Goal: Find specific page/section: Find specific page/section

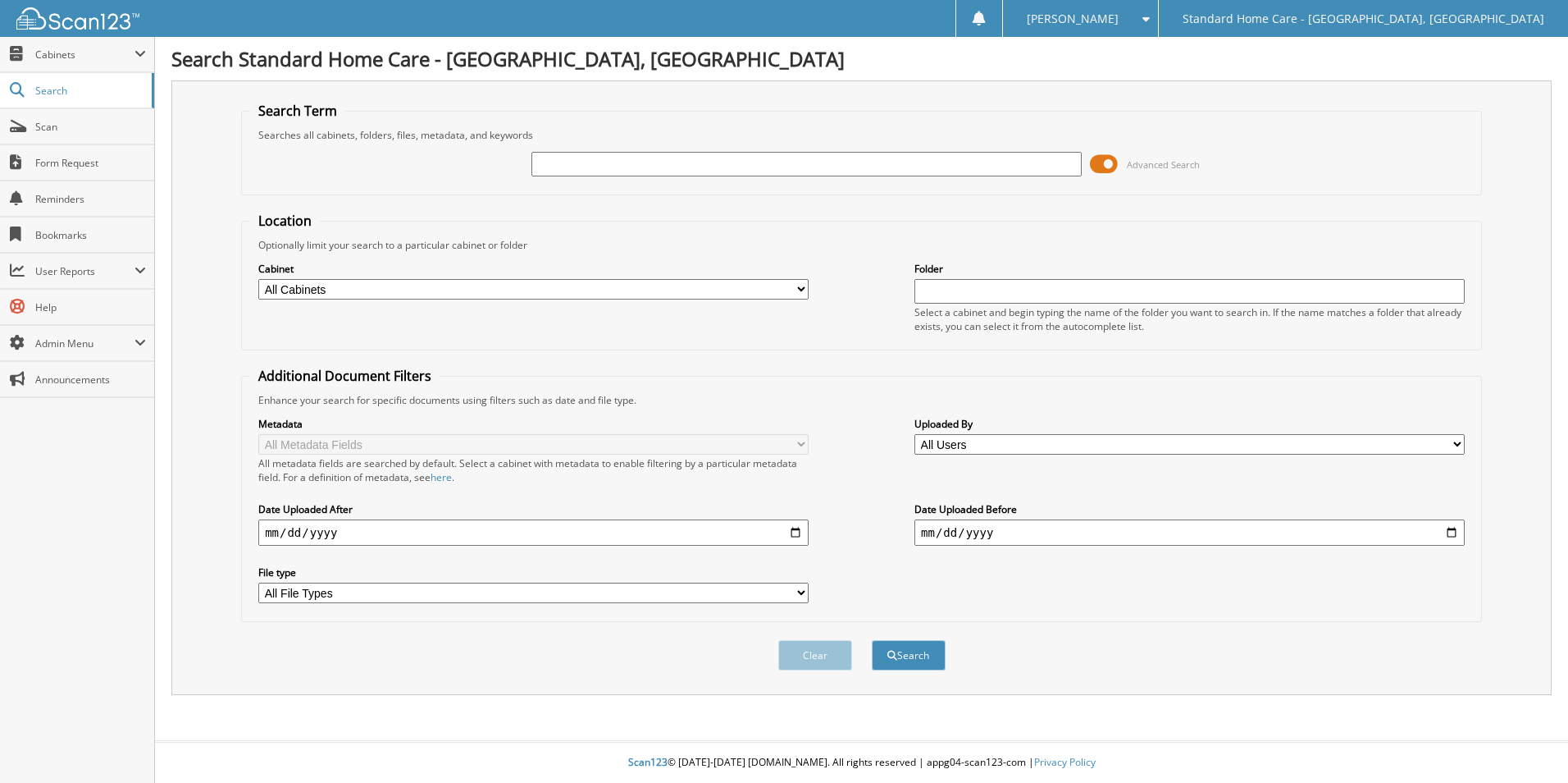
click at [583, 166] on input "text" at bounding box center [806, 163] width 550 height 24
click at [691, 125] on fieldset "Search Term Searches all cabinets, folders, files, metadata, and keywords Advan…" at bounding box center [862, 148] width 1240 height 93
click at [706, 170] on input "text" at bounding box center [806, 163] width 550 height 24
type input "kieona"
click at [872, 640] on button "Search" at bounding box center [908, 655] width 74 height 31
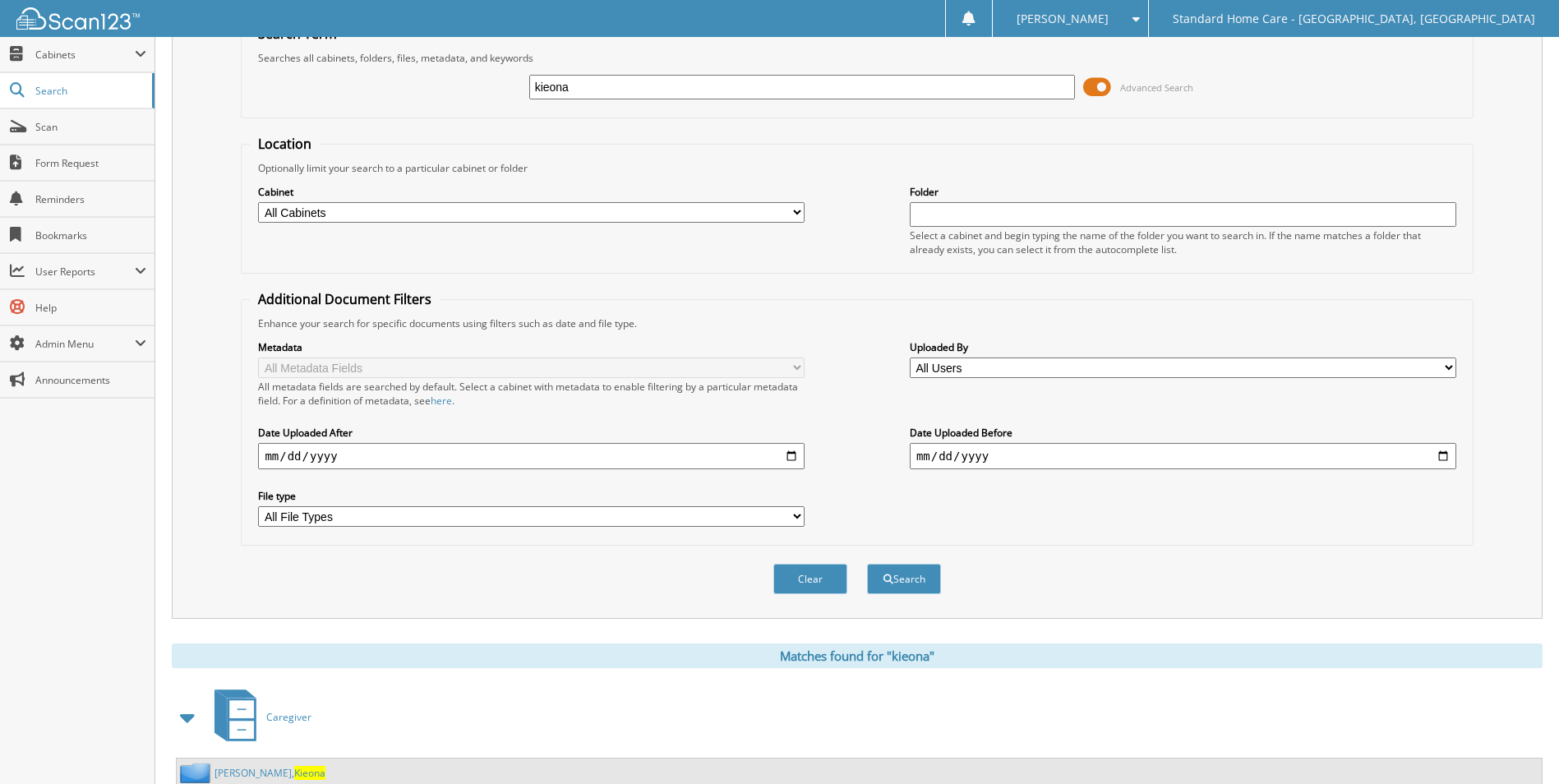
scroll to position [235, 0]
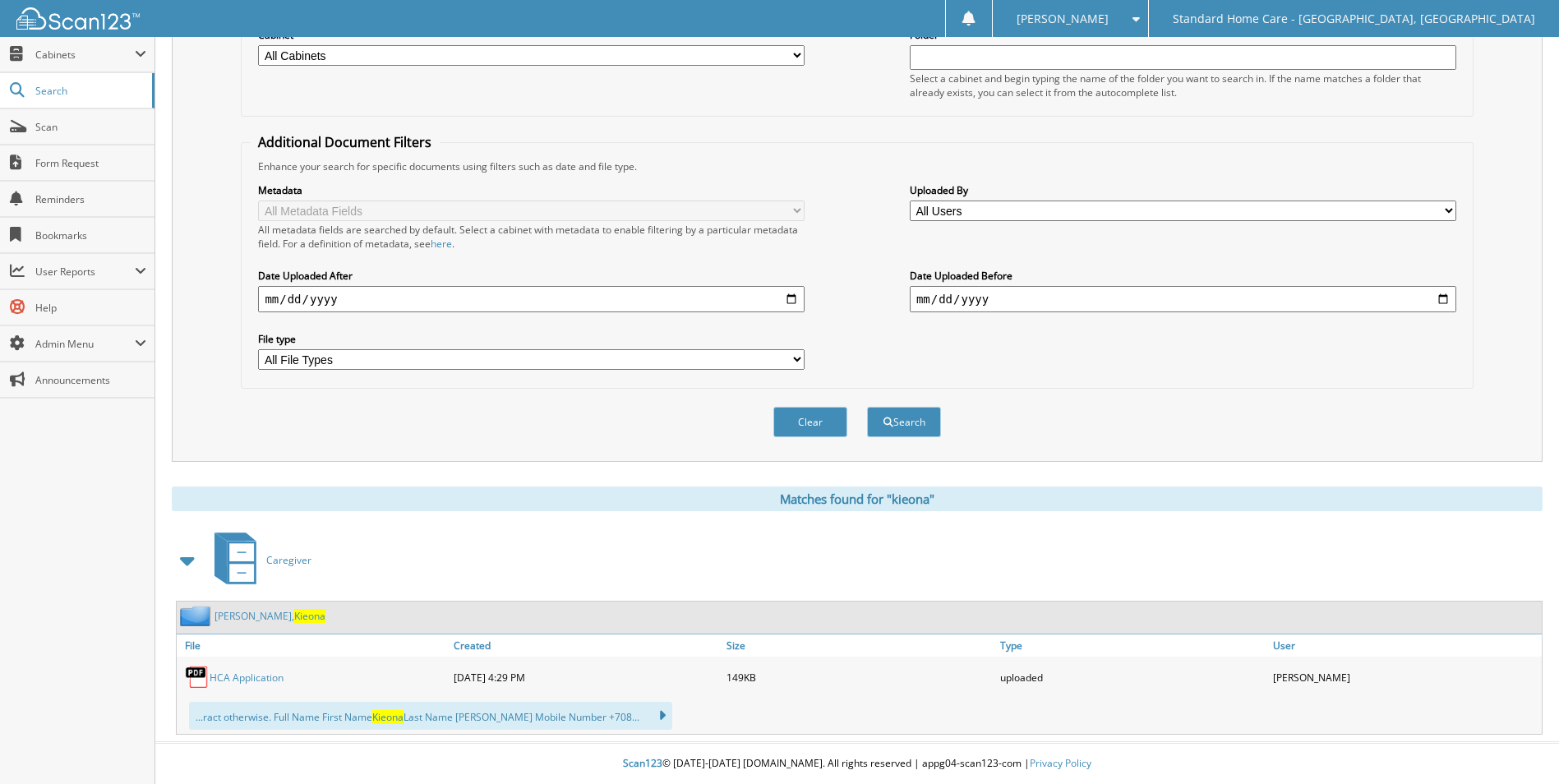
click at [264, 622] on div "[PERSON_NAME]" at bounding box center [250, 615] width 148 height 21
click at [294, 611] on span "Kieona" at bounding box center [309, 616] width 31 height 14
